Goal: Task Accomplishment & Management: Complete application form

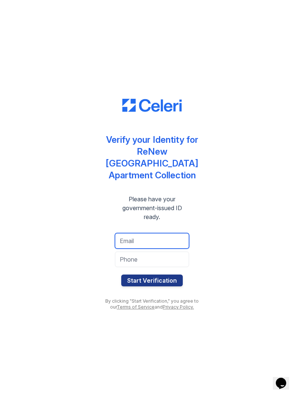
click at [139, 233] on input "email" at bounding box center [152, 241] width 74 height 16
type input "d"
click at [135, 233] on input "nguyen.dana7@gmail.com" at bounding box center [152, 241] width 74 height 16
type input "nguyen.dana7@gmail.com"
click at [169, 256] on input "tel" at bounding box center [152, 260] width 74 height 16
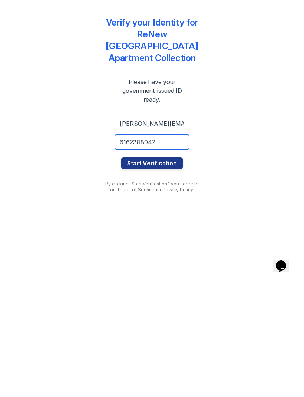
type input "6162388942"
click at [160, 275] on button "Start Verification" at bounding box center [151, 281] width 61 height 12
